Goal: Use online tool/utility: Use online tool/utility

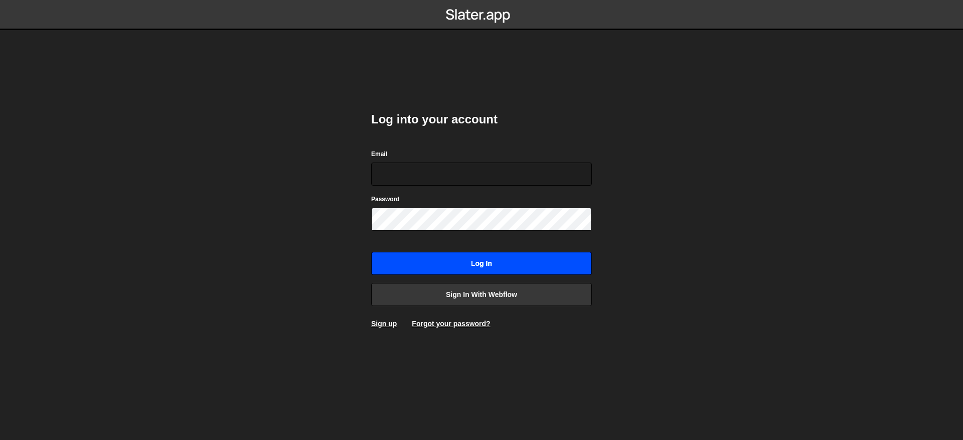
type input "contact@muratdesigns.com"
click at [456, 264] on input "Log in" at bounding box center [481, 263] width 221 height 23
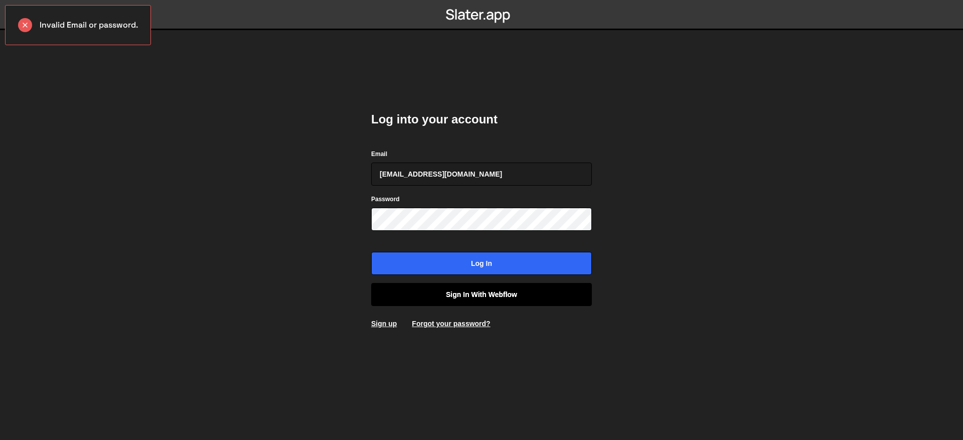
click at [487, 293] on link "Sign in with Webflow" at bounding box center [481, 294] width 221 height 23
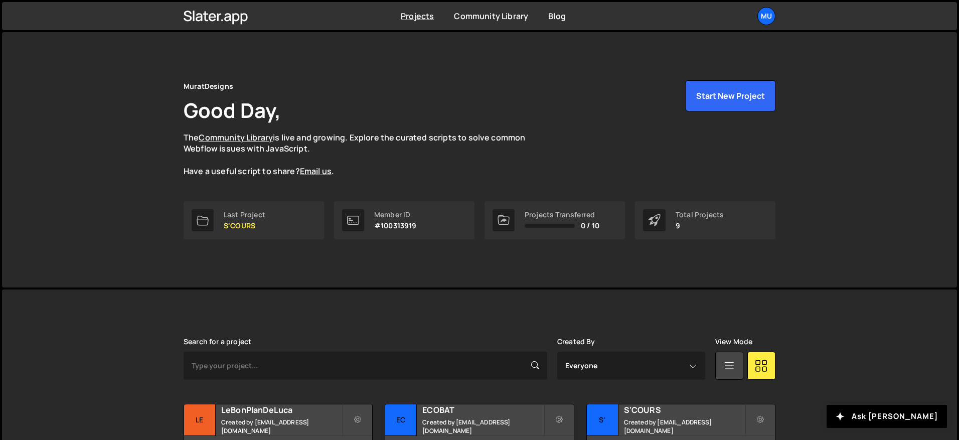
scroll to position [145, 0]
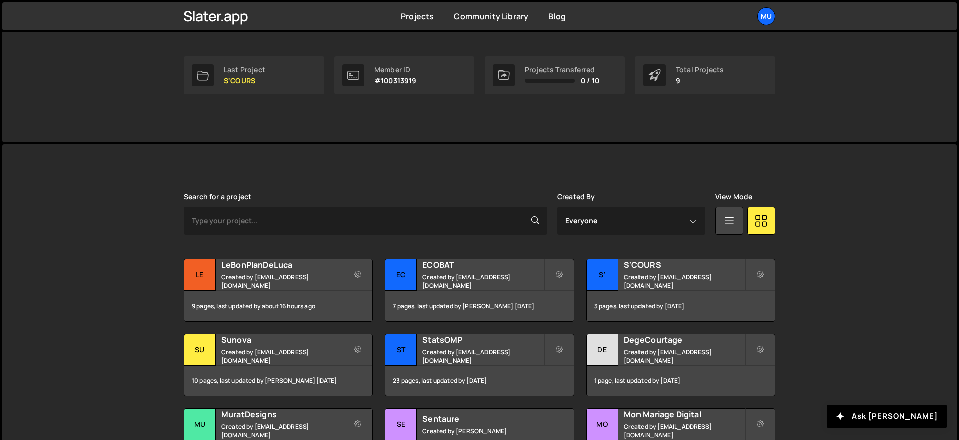
click at [385, 186] on div "[PERSON_NAME] is designed for desktop use. Please use a larger screen to access…" at bounding box center [480, 331] width 622 height 375
click at [267, 270] on h2 "LeBonPlanDeLuca" at bounding box center [281, 264] width 121 height 11
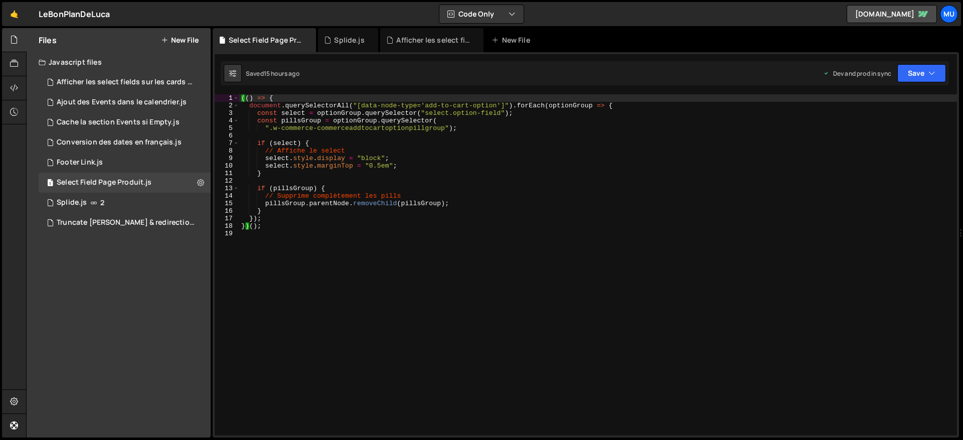
click at [186, 41] on button "New File" at bounding box center [180, 40] width 38 height 8
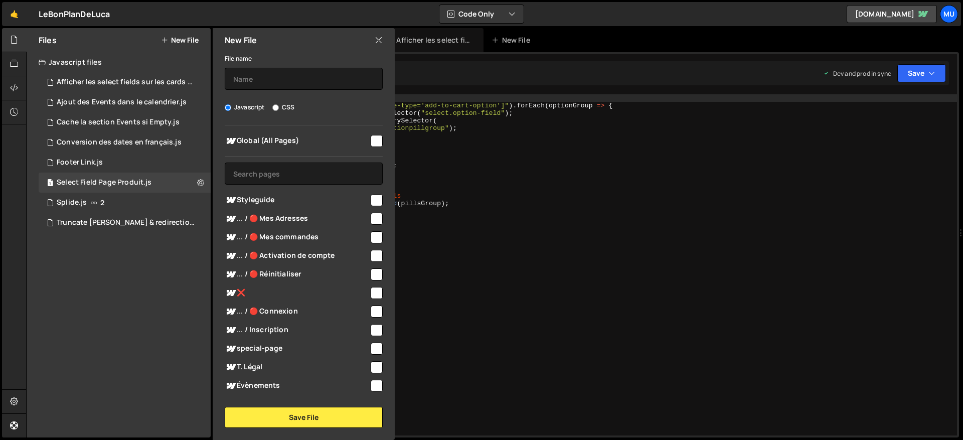
click at [262, 310] on span "... / 🔴 Connexion" at bounding box center [297, 312] width 144 height 12
checkbox input "true"
click at [286, 86] on input "text" at bounding box center [304, 79] width 158 height 22
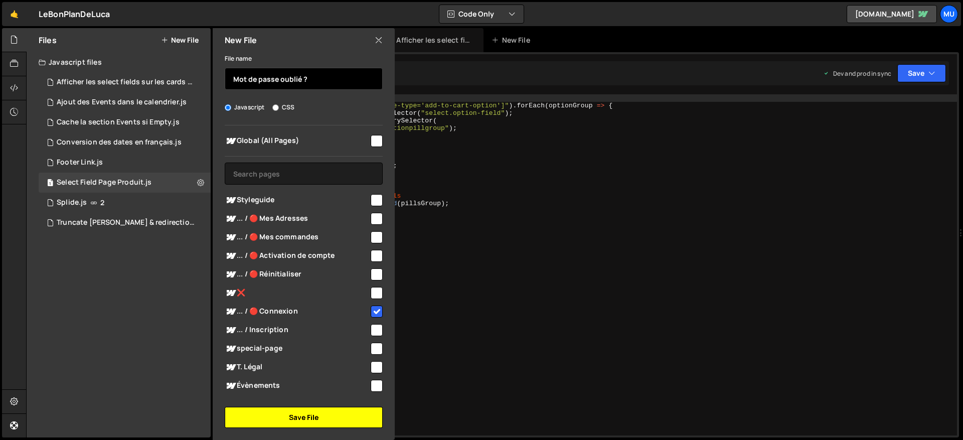
type input "Mot de passe oublié ?"
click at [295, 409] on button "Save File" at bounding box center [304, 417] width 158 height 21
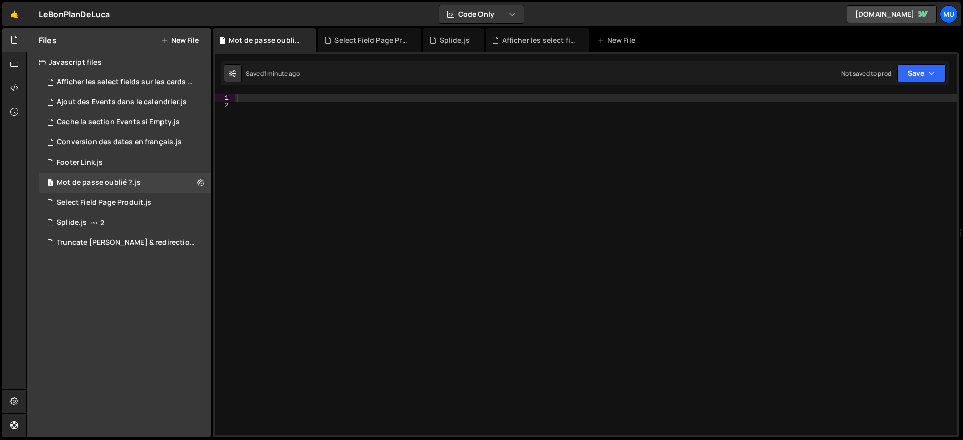
click at [239, 104] on div at bounding box center [596, 272] width 722 height 356
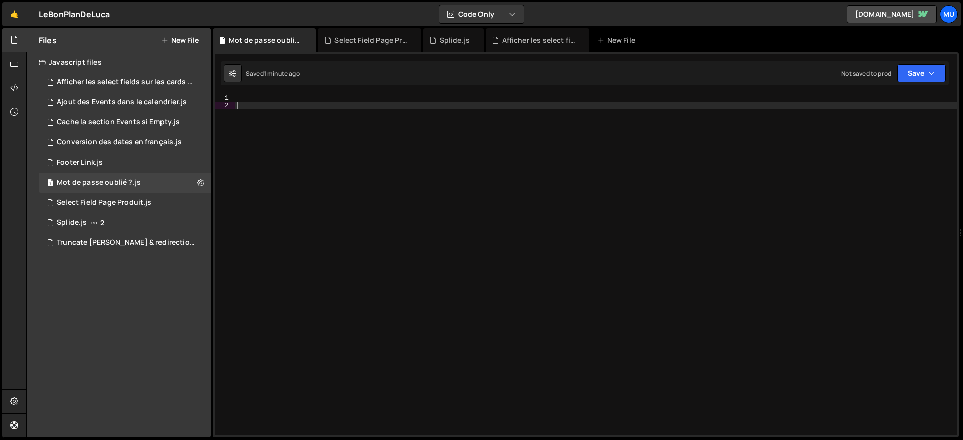
click at [252, 97] on div at bounding box center [596, 272] width 722 height 356
